Goal: Task Accomplishment & Management: Manage account settings

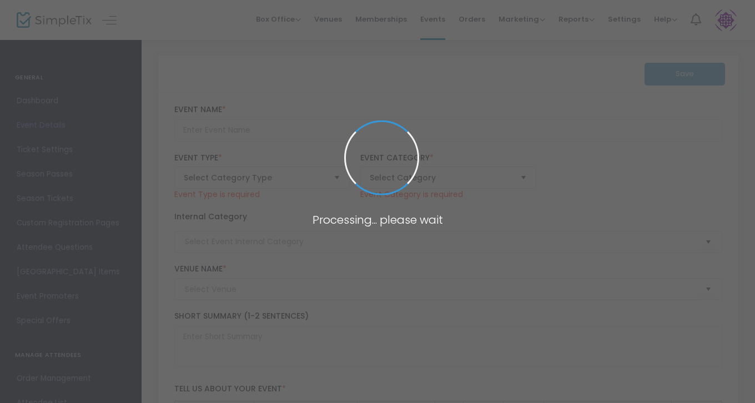
type input "Wine & Design with Codex Chocolate"
type input "[GEOGRAPHIC_DATA] (MODA)"
type textarea "Wine & Design with Codex ChocolateJoin us at MODA for Wine & Design—an evening …"
type input "Register Now"
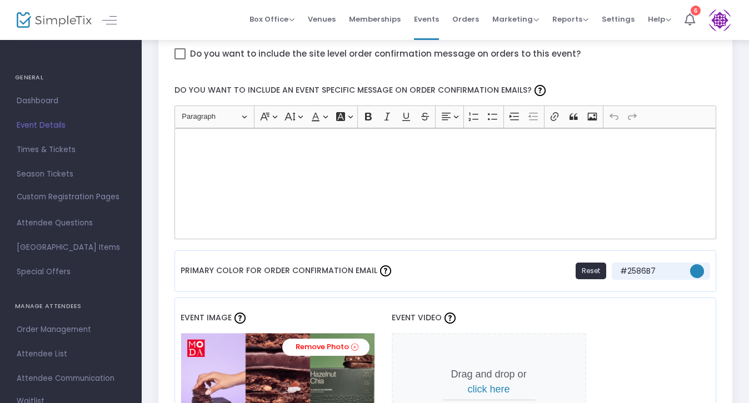
scroll to position [705, 0]
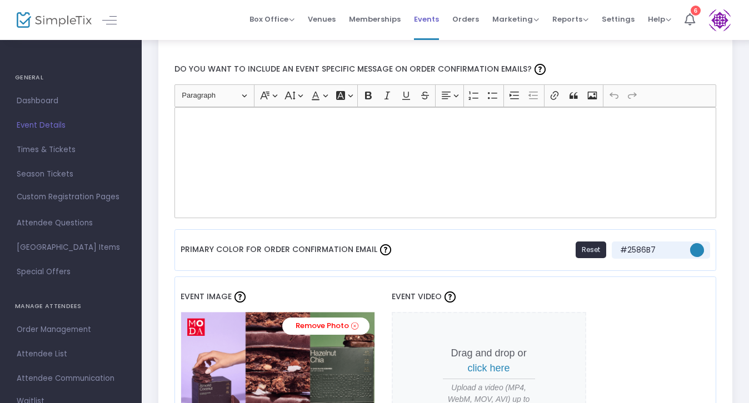
click at [433, 21] on span "Events" at bounding box center [426, 19] width 25 height 28
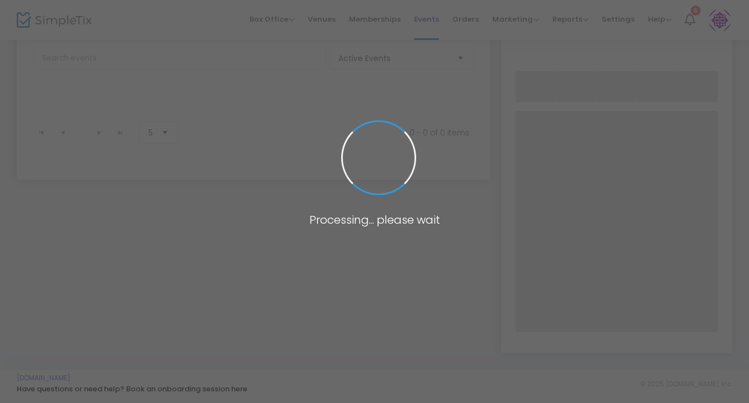
scroll to position [66, 0]
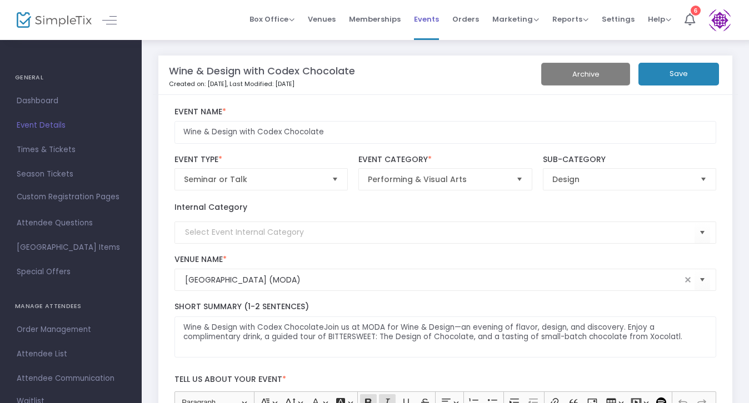
click at [434, 22] on span "Events" at bounding box center [426, 19] width 25 height 28
